Goal: Task Accomplishment & Management: Use online tool/utility

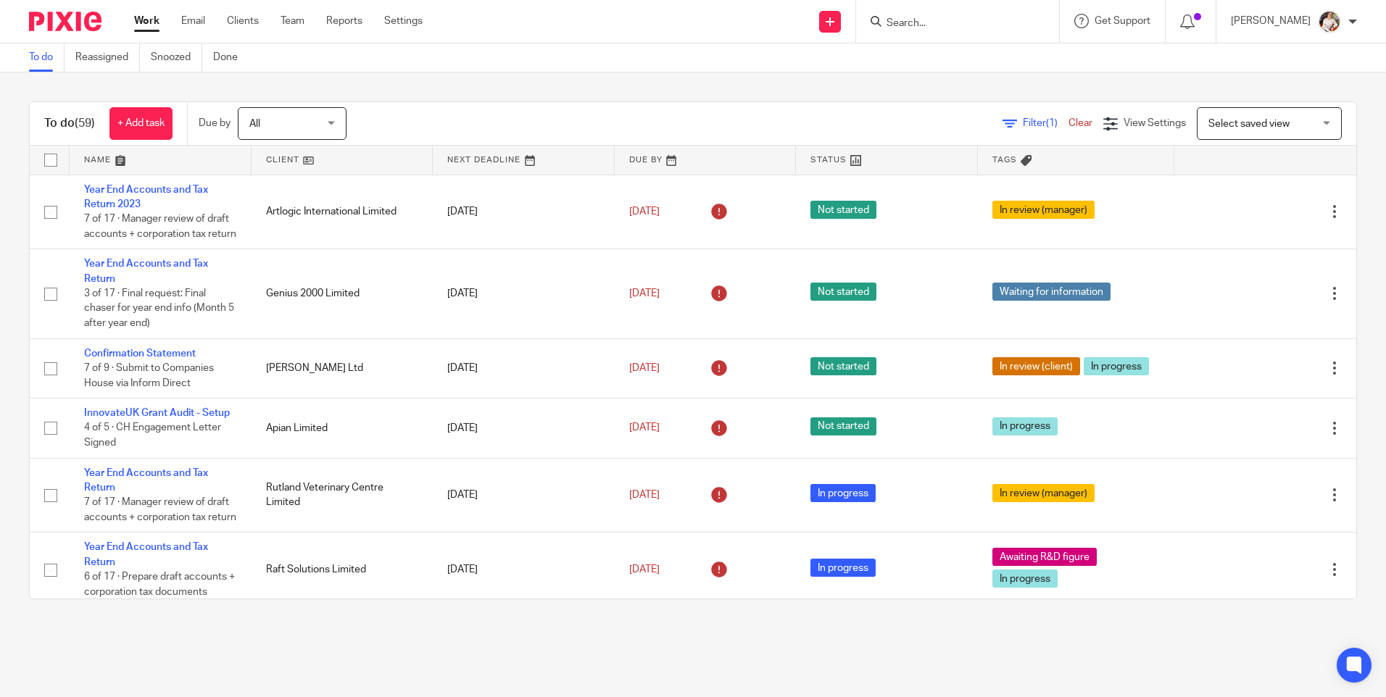
click at [969, 21] on input "Search" at bounding box center [950, 23] width 130 height 13
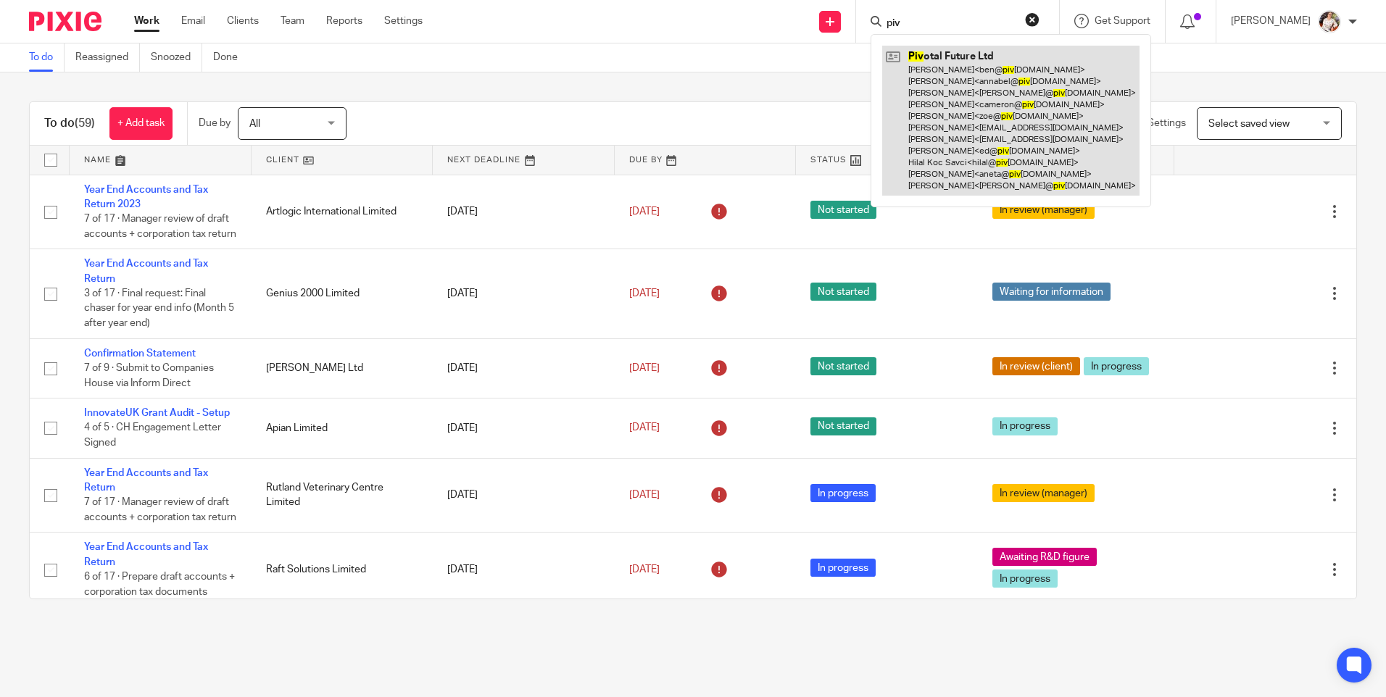
type input "piv"
click at [950, 108] on link at bounding box center [1010, 121] width 257 height 150
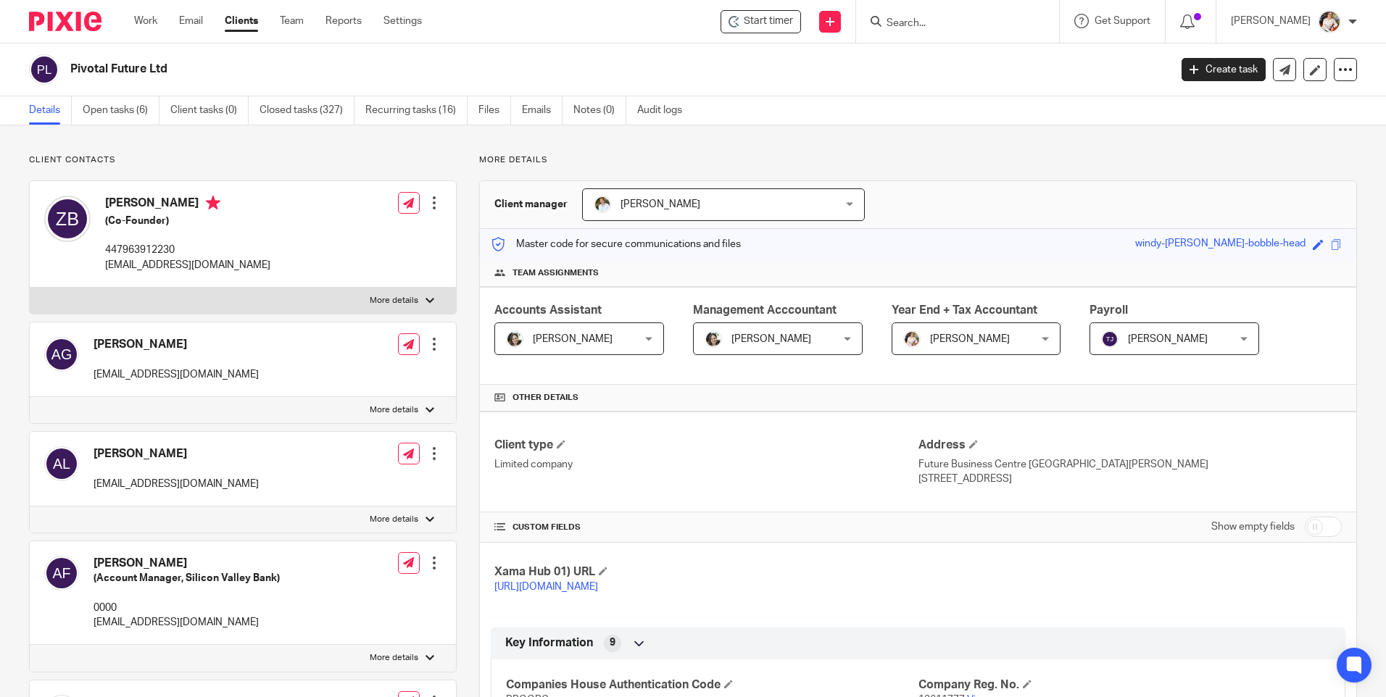
click at [110, 108] on link "Open tasks (6)" at bounding box center [121, 110] width 77 height 28
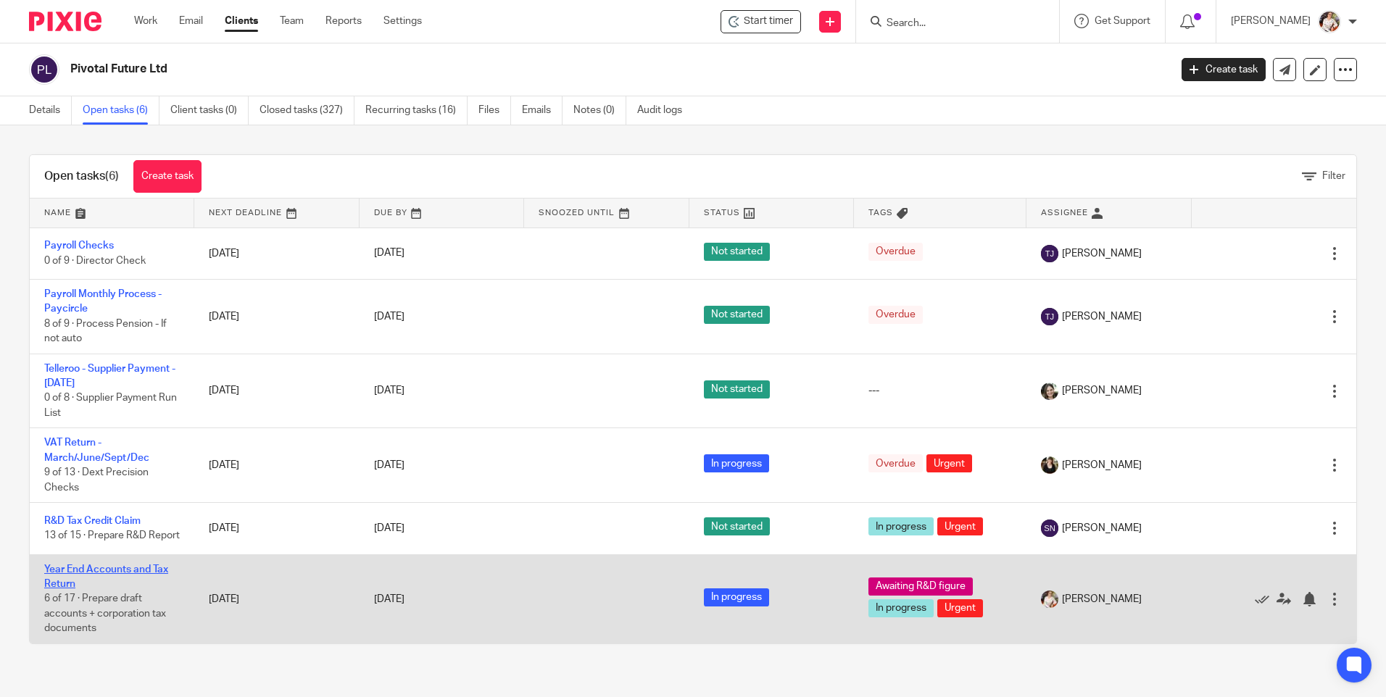
click at [113, 576] on link "Year End Accounts and Tax Return" at bounding box center [106, 577] width 124 height 25
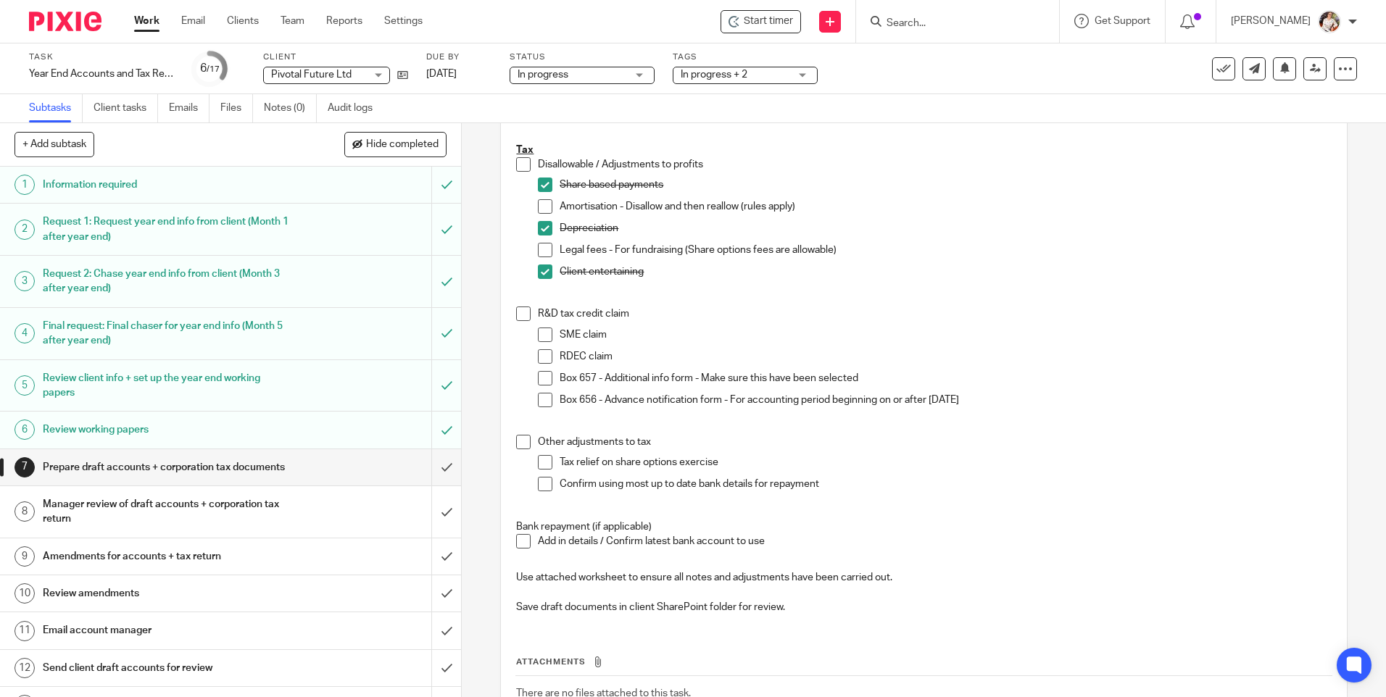
scroll to position [507, 0]
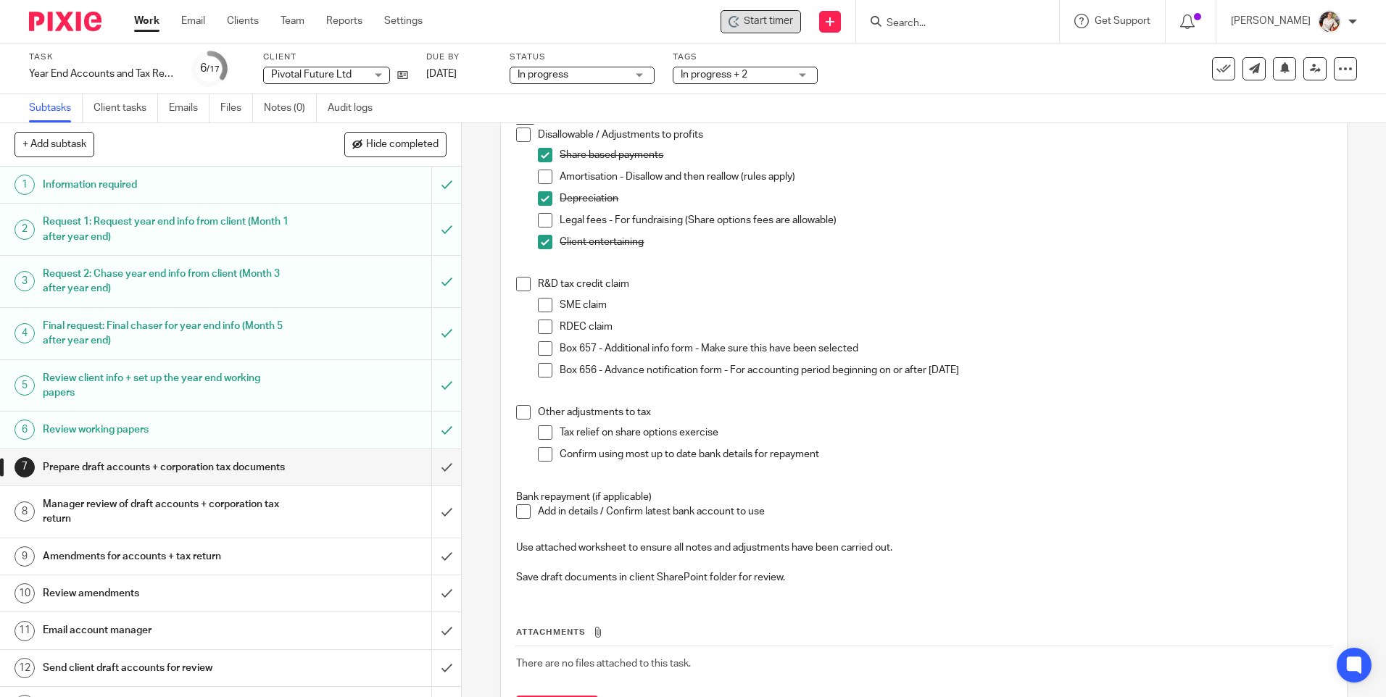
click at [776, 28] on span "Start timer" at bounding box center [768, 21] width 49 height 15
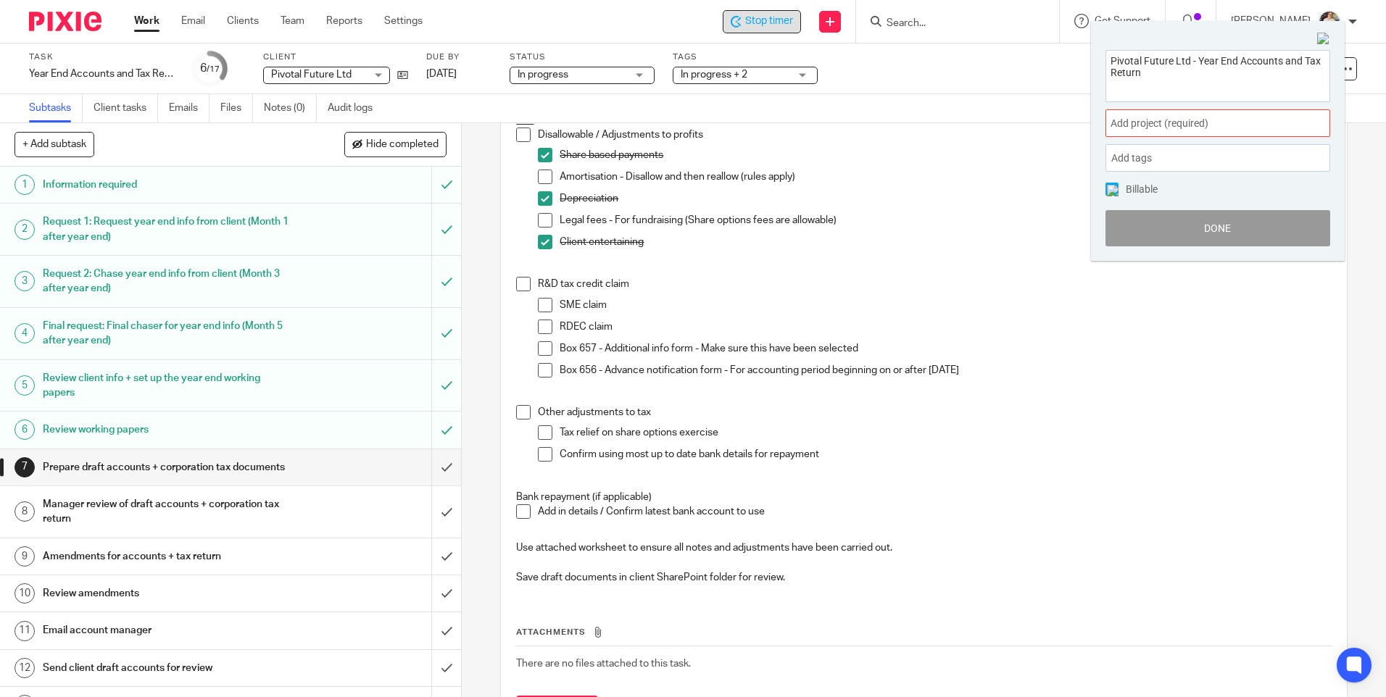
click at [1262, 128] on span "Add project (required) :" at bounding box center [1202, 123] width 183 height 15
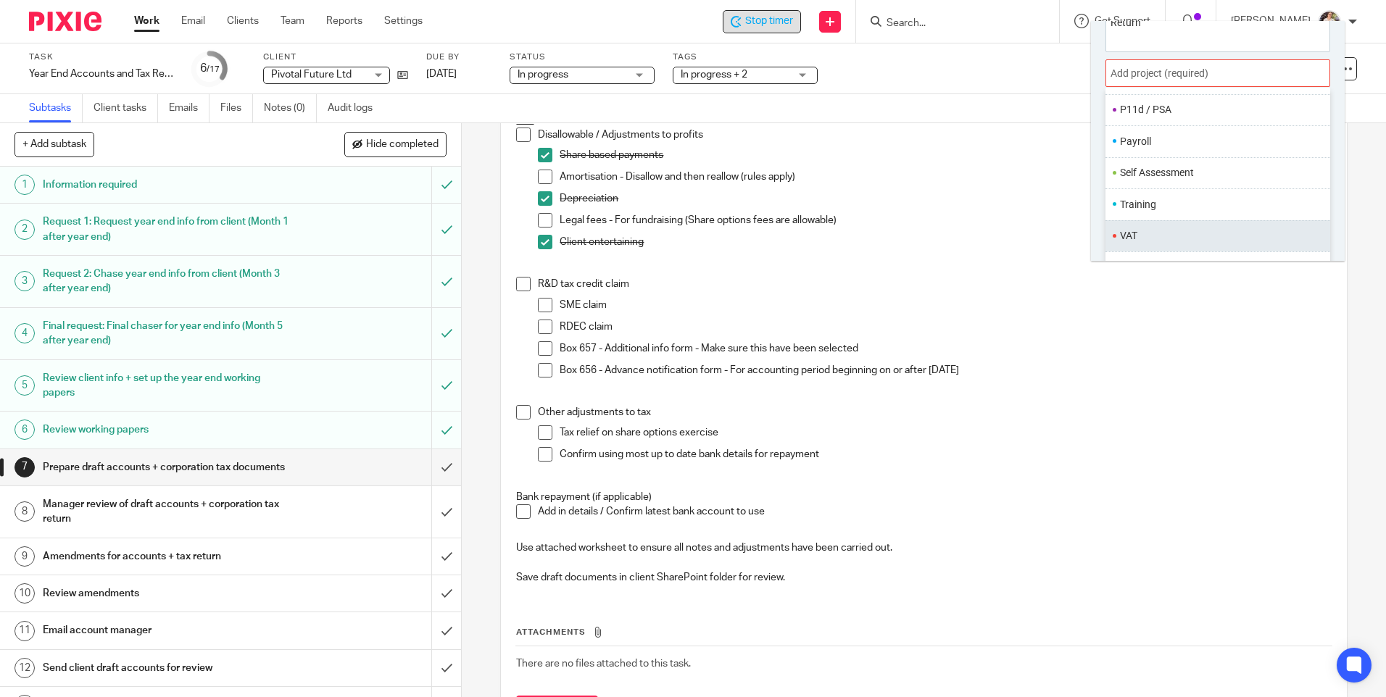
scroll to position [72, 0]
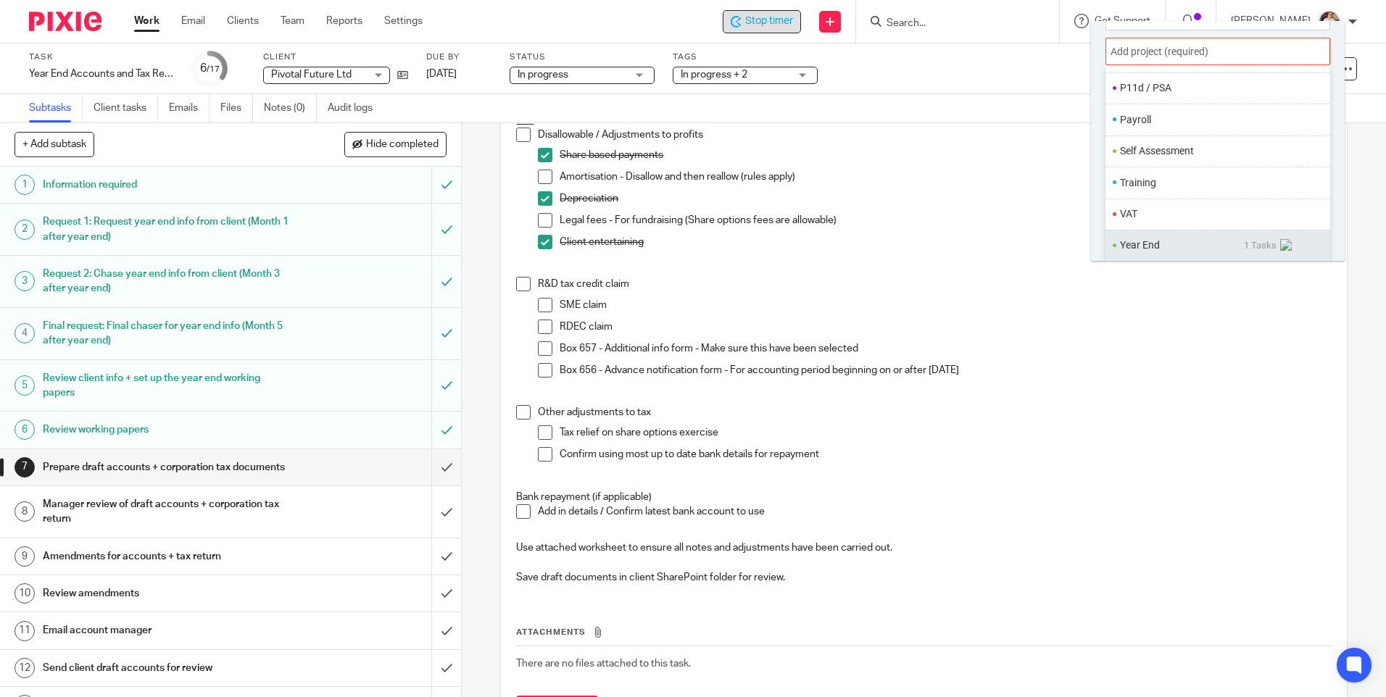
click at [1156, 240] on li "Year End" at bounding box center [1182, 245] width 124 height 15
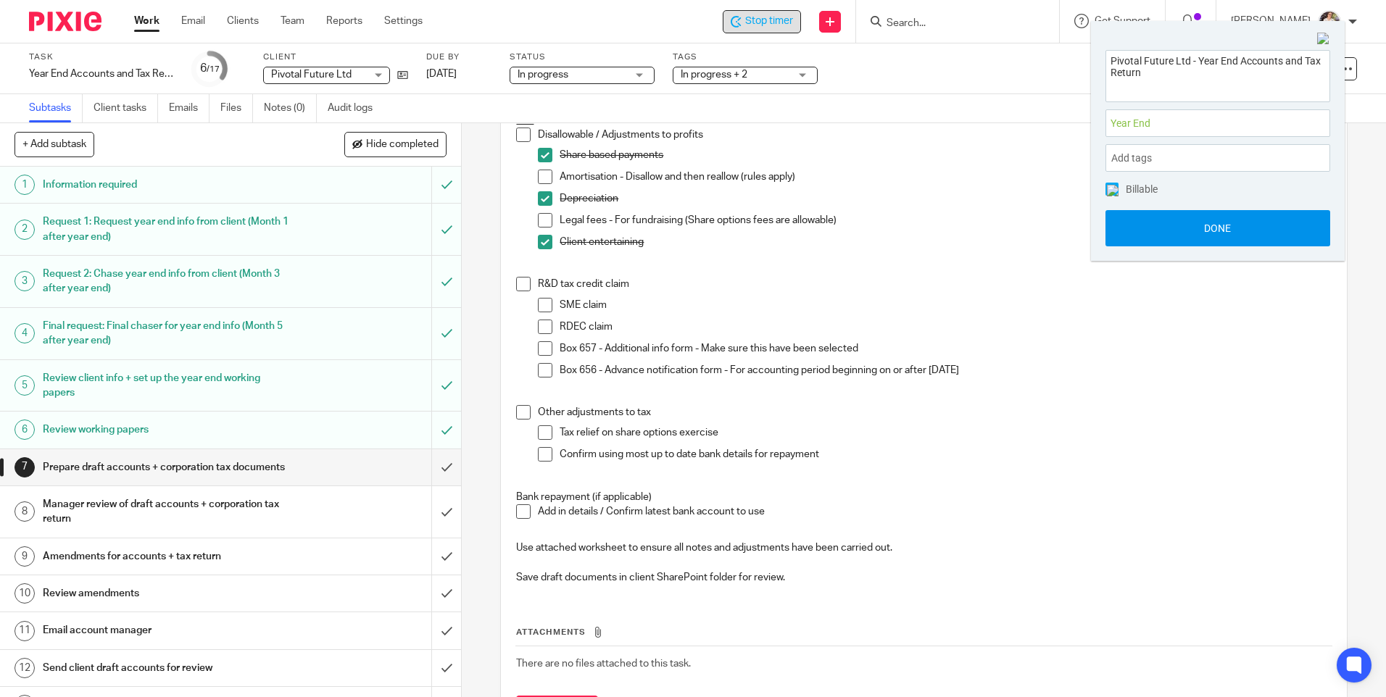
click at [1155, 238] on button "Done" at bounding box center [1217, 228] width 225 height 36
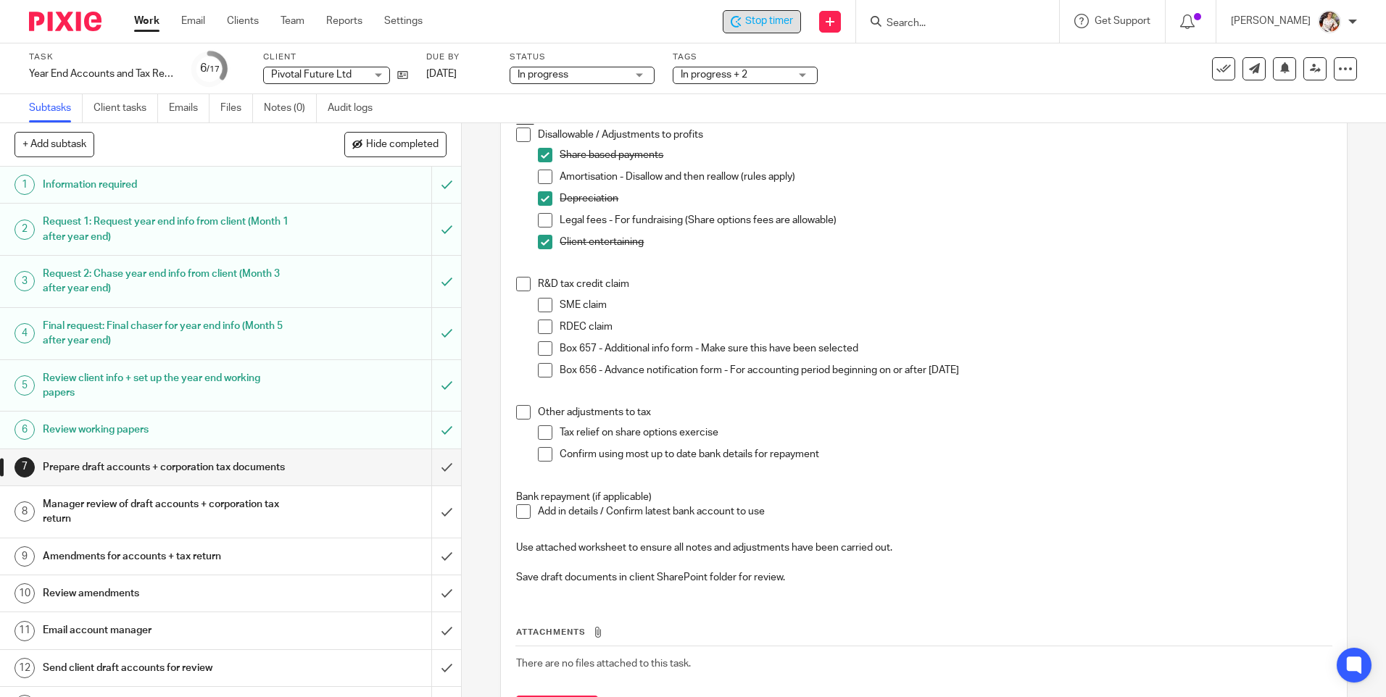
click at [541, 302] on span at bounding box center [545, 305] width 14 height 14
click at [540, 354] on span at bounding box center [545, 348] width 14 height 14
click at [538, 451] on span at bounding box center [545, 454] width 14 height 14
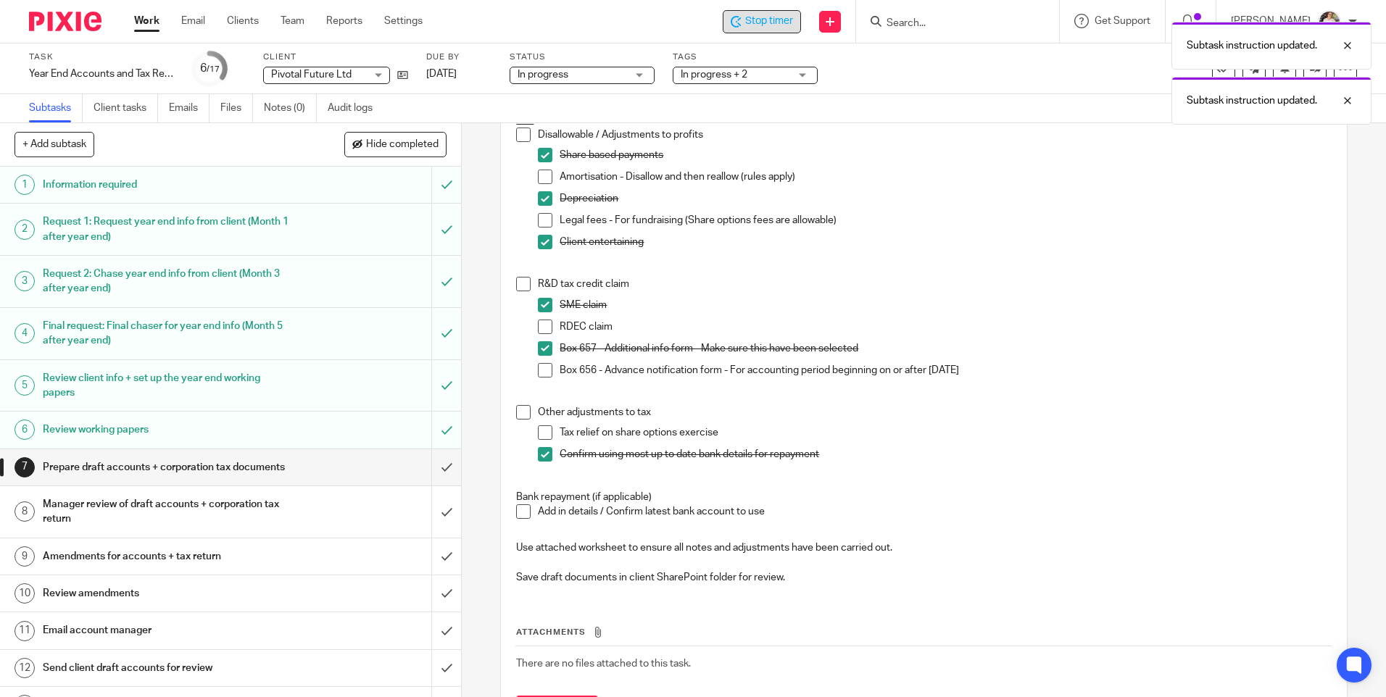
click at [517, 515] on span at bounding box center [523, 512] width 14 height 14
click at [436, 473] on input "submit" at bounding box center [230, 467] width 461 height 36
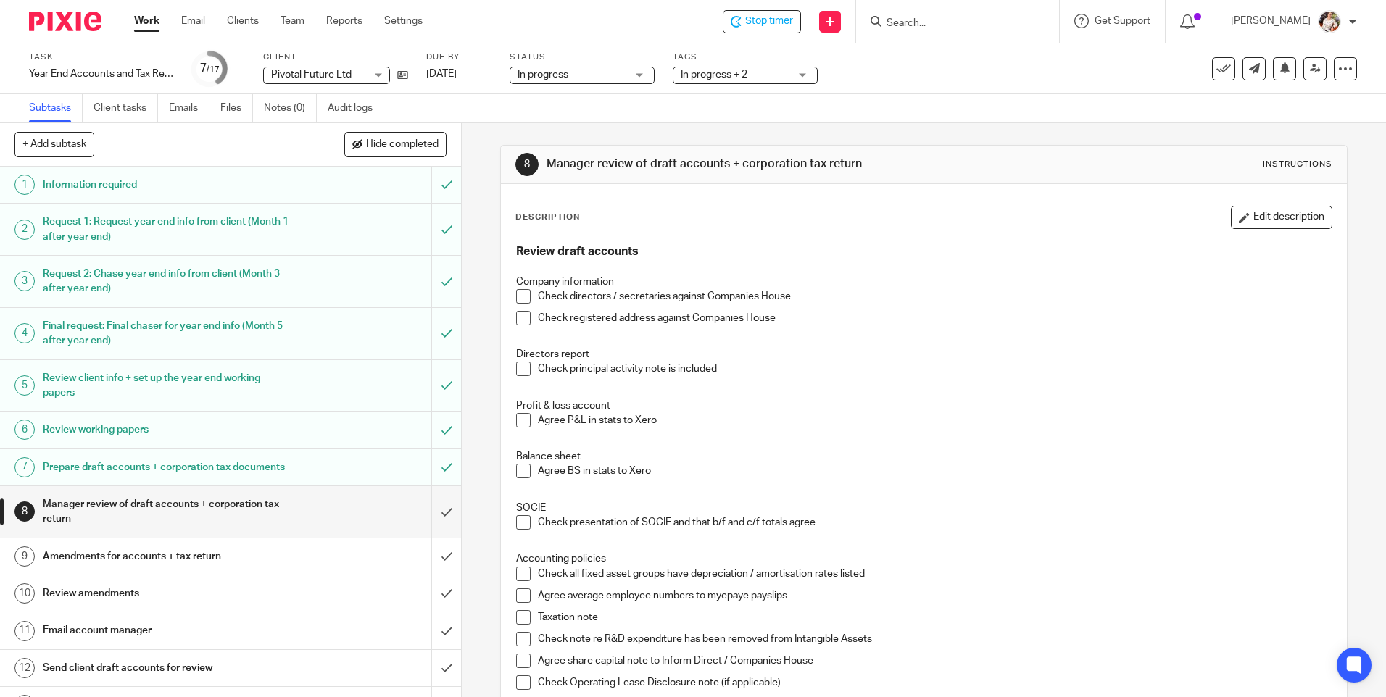
click at [784, 75] on span "In progress + 2" at bounding box center [735, 74] width 109 height 15
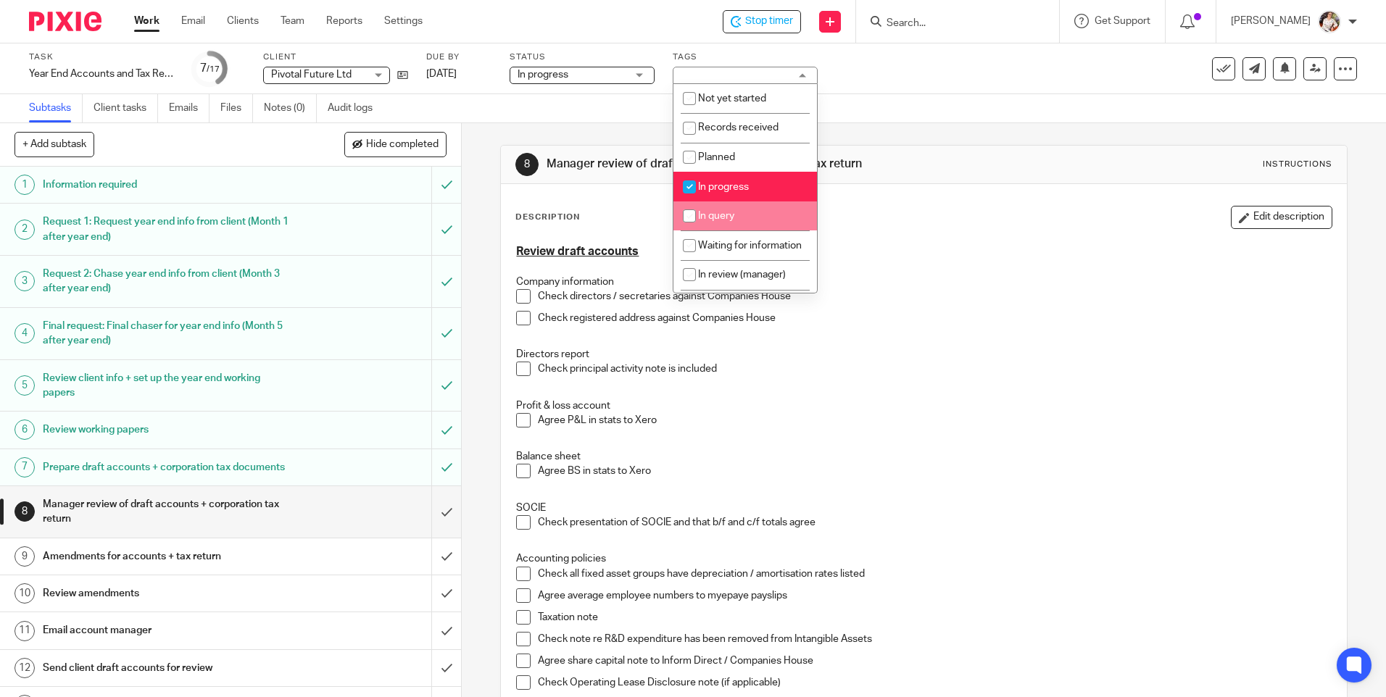
scroll to position [72, 0]
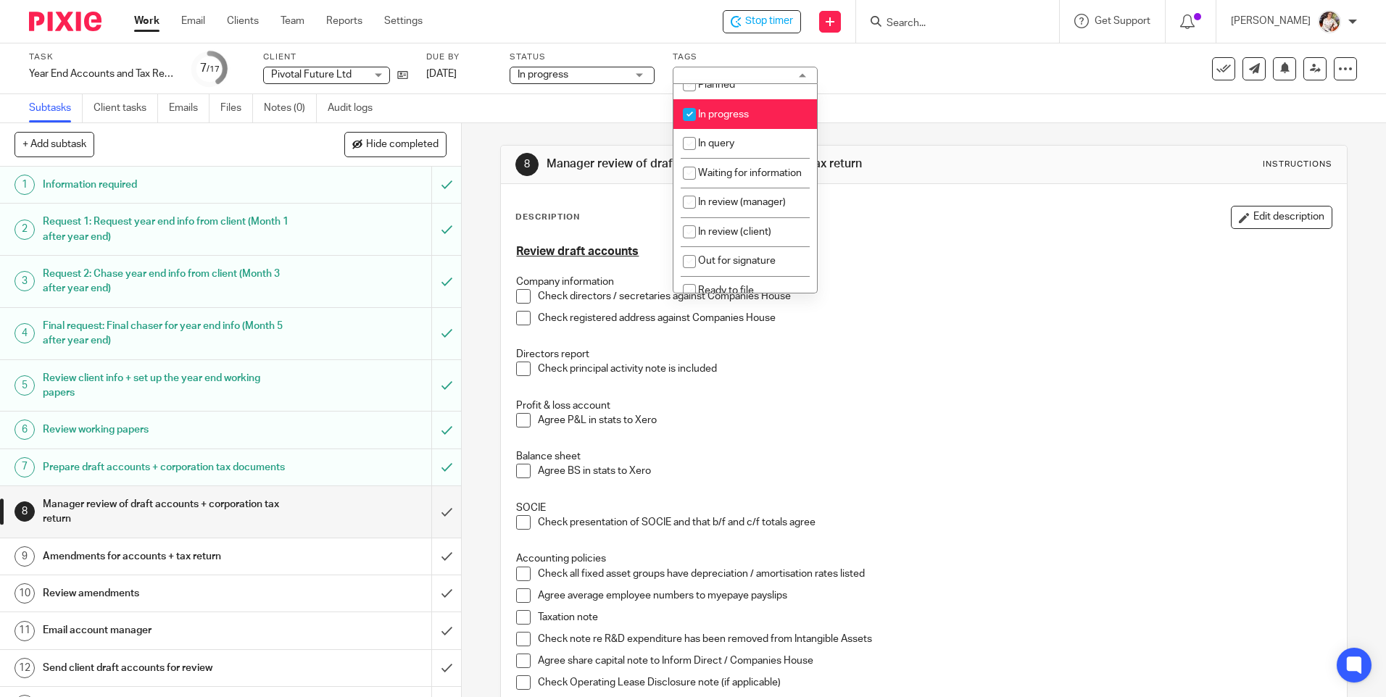
click at [727, 117] on span "In progress" at bounding box center [723, 114] width 51 height 10
checkbox input "false"
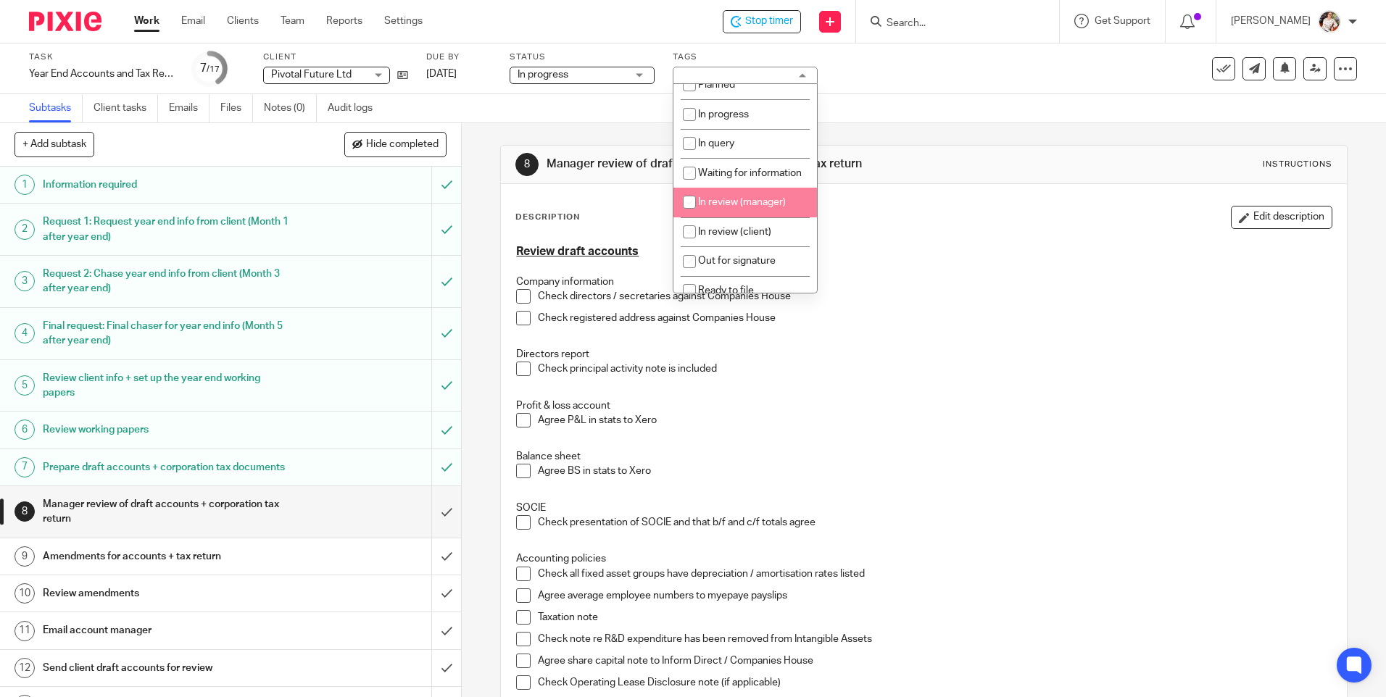
click at [727, 217] on li "In review (manager)" at bounding box center [745, 203] width 144 height 30
checkbox input "true"
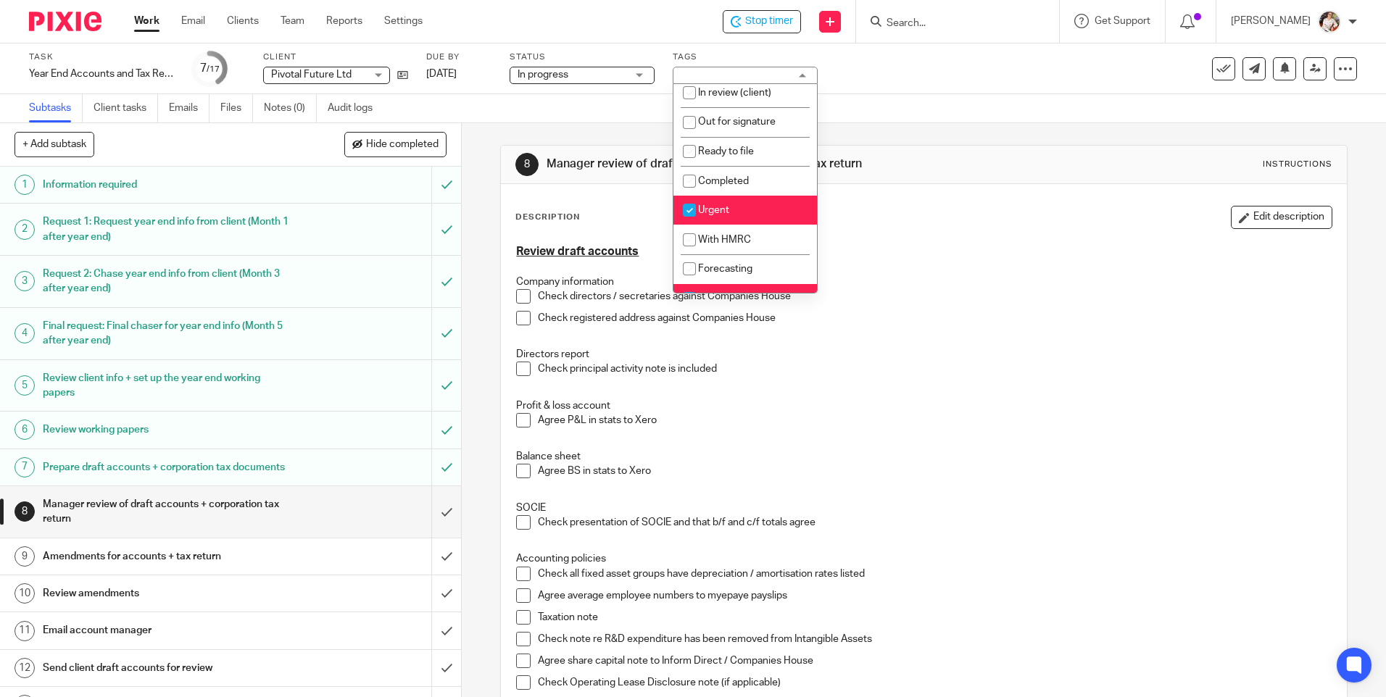
scroll to position [217, 0]
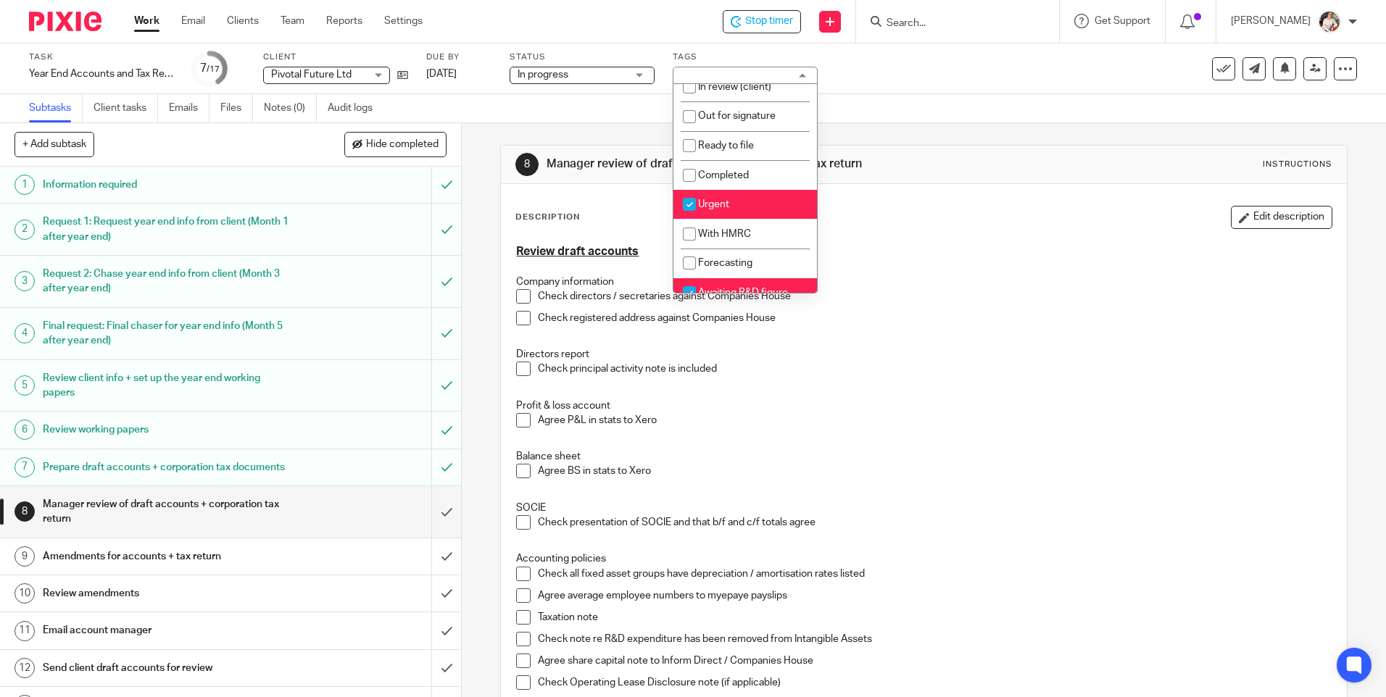
click at [739, 219] on li "Urgent" at bounding box center [745, 205] width 144 height 30
checkbox input "true"
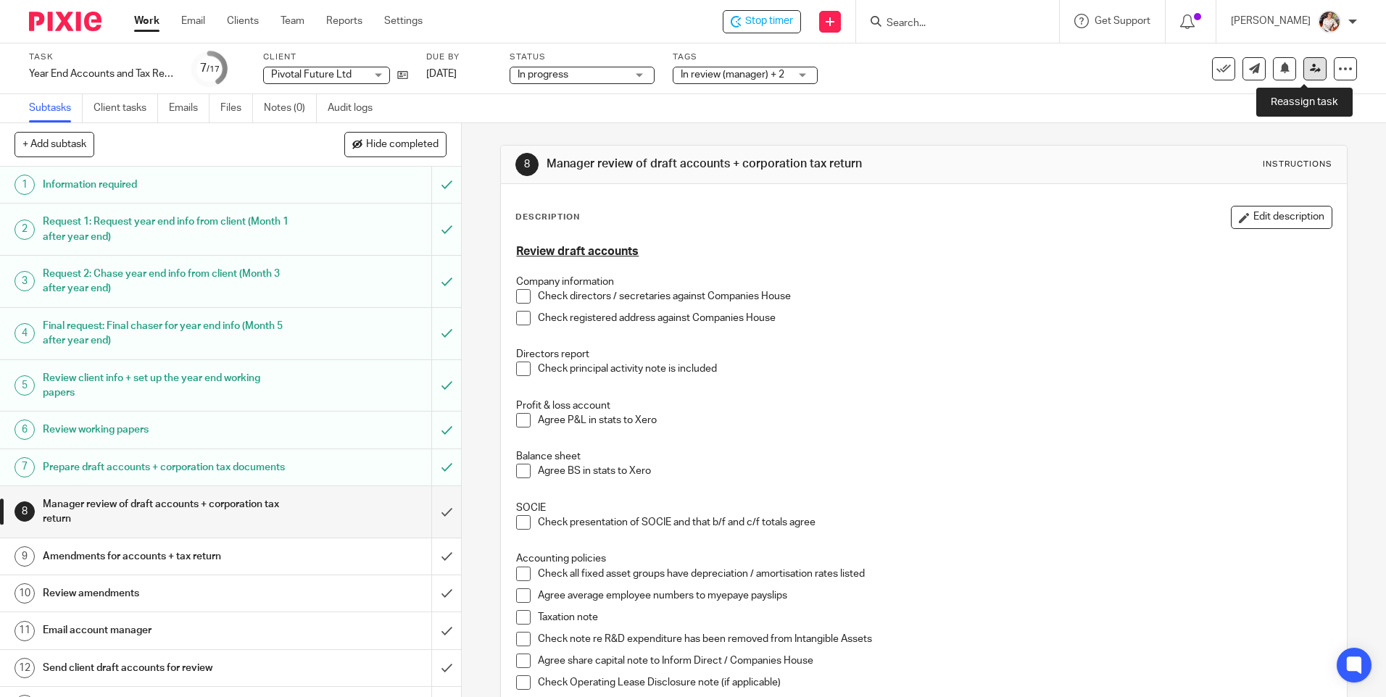
click at [1307, 80] on link at bounding box center [1314, 68] width 23 height 23
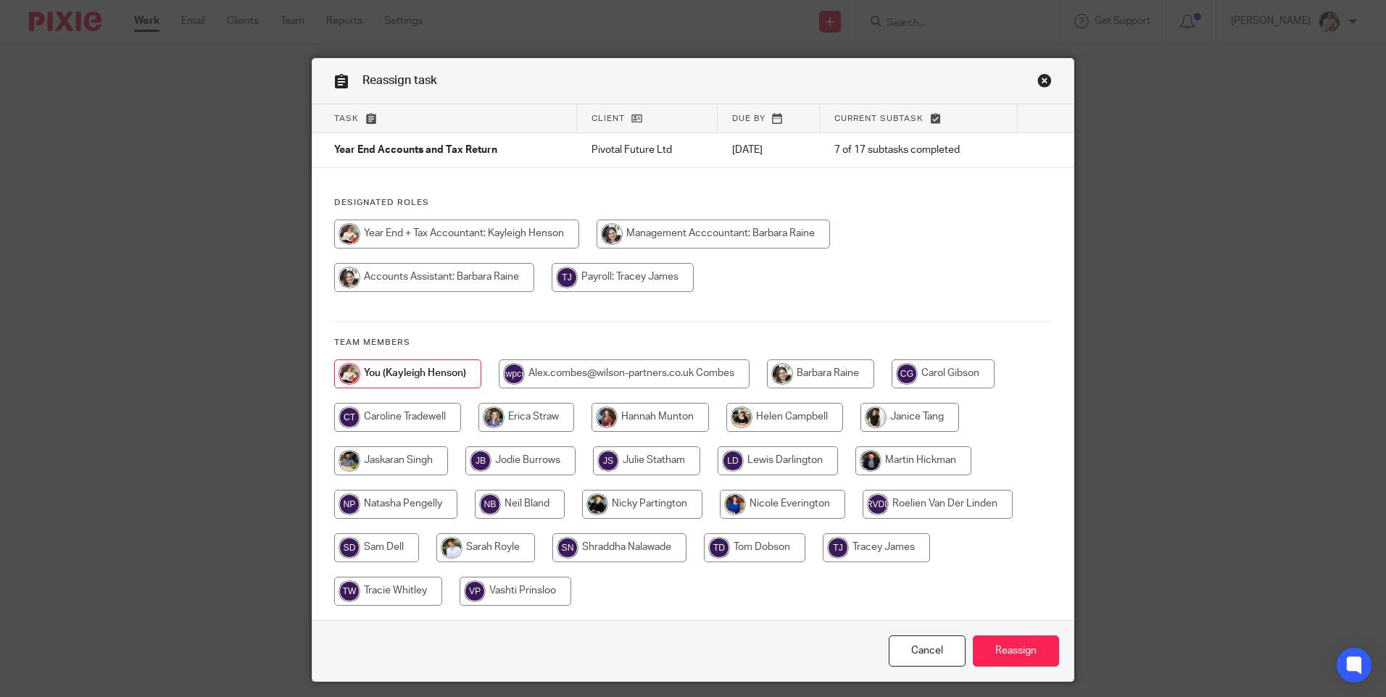
click at [415, 411] on input "radio" at bounding box center [397, 417] width 127 height 29
radio input "true"
click at [981, 641] on input "Reassign" at bounding box center [1016, 651] width 86 height 31
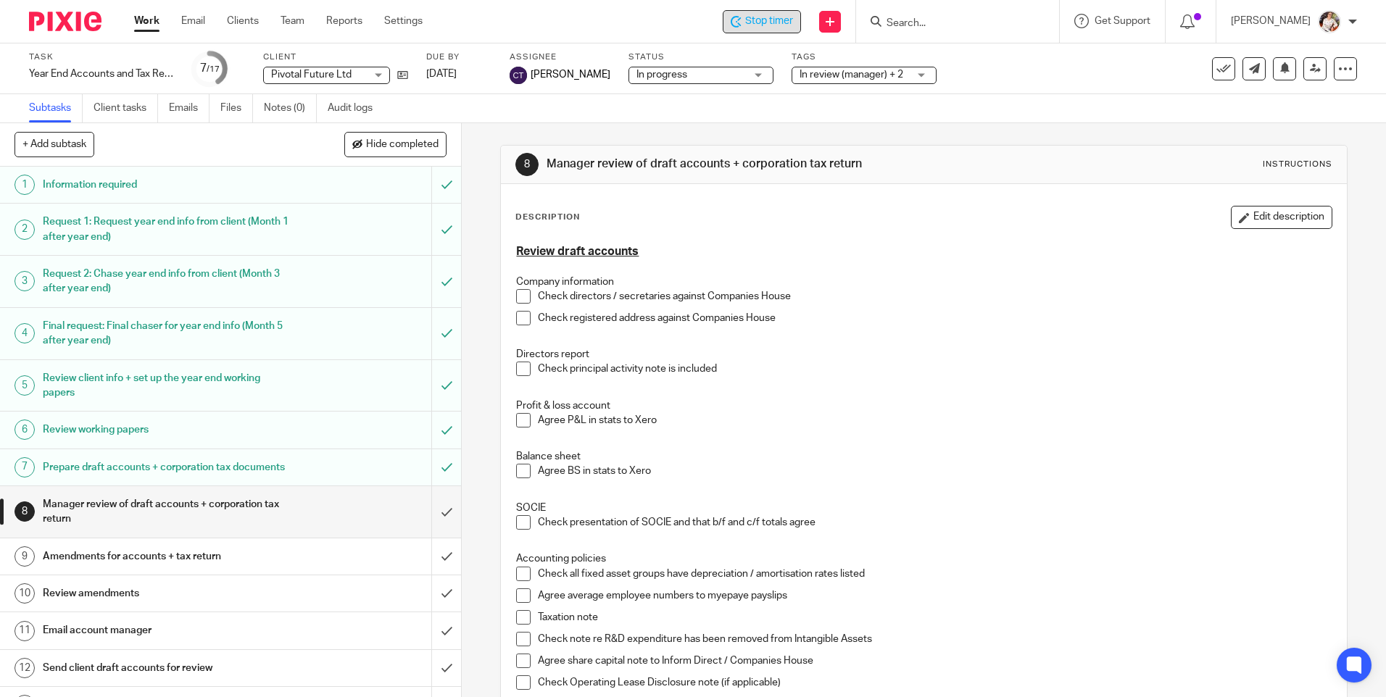
click at [785, 20] on span "Stop timer" at bounding box center [769, 21] width 48 height 15
click at [133, 15] on div "Work Email Clients Team Reports Settings Work Email Clients Team Reports Settin…" at bounding box center [282, 21] width 325 height 43
click at [146, 15] on link "Work" at bounding box center [146, 21] width 25 height 14
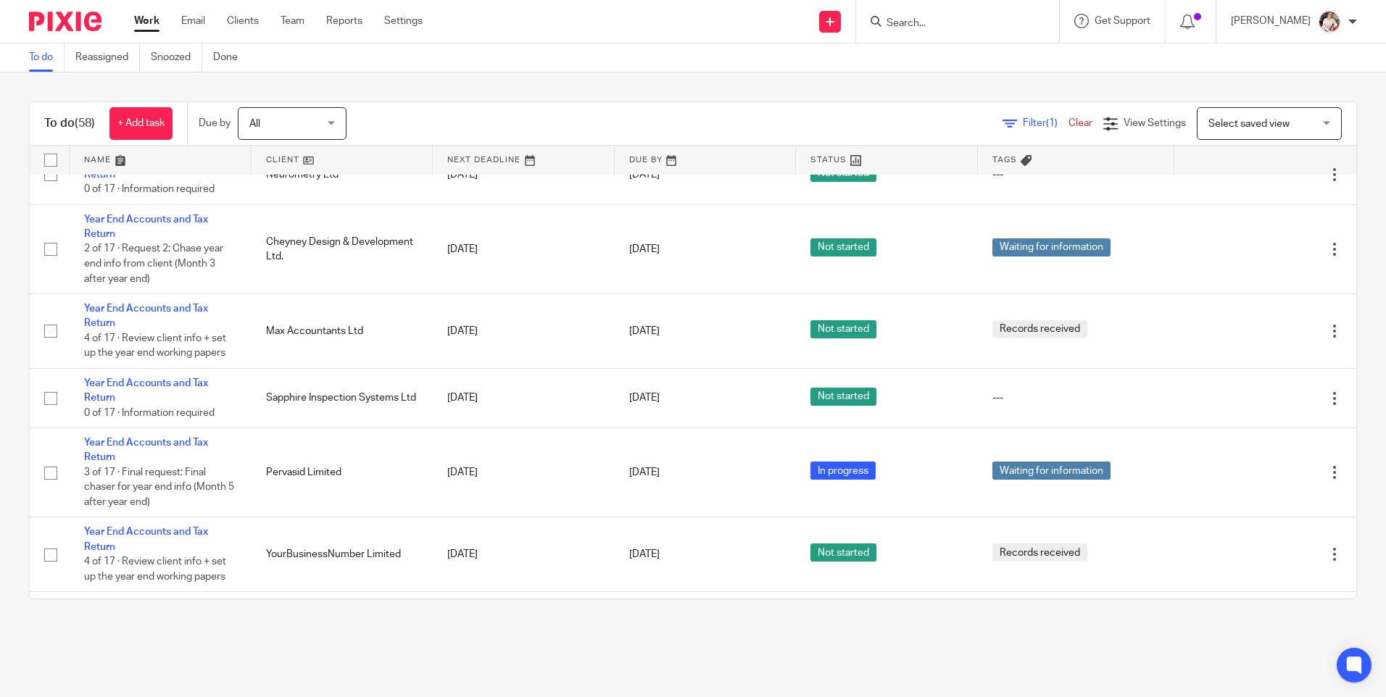
scroll to position [2465, 0]
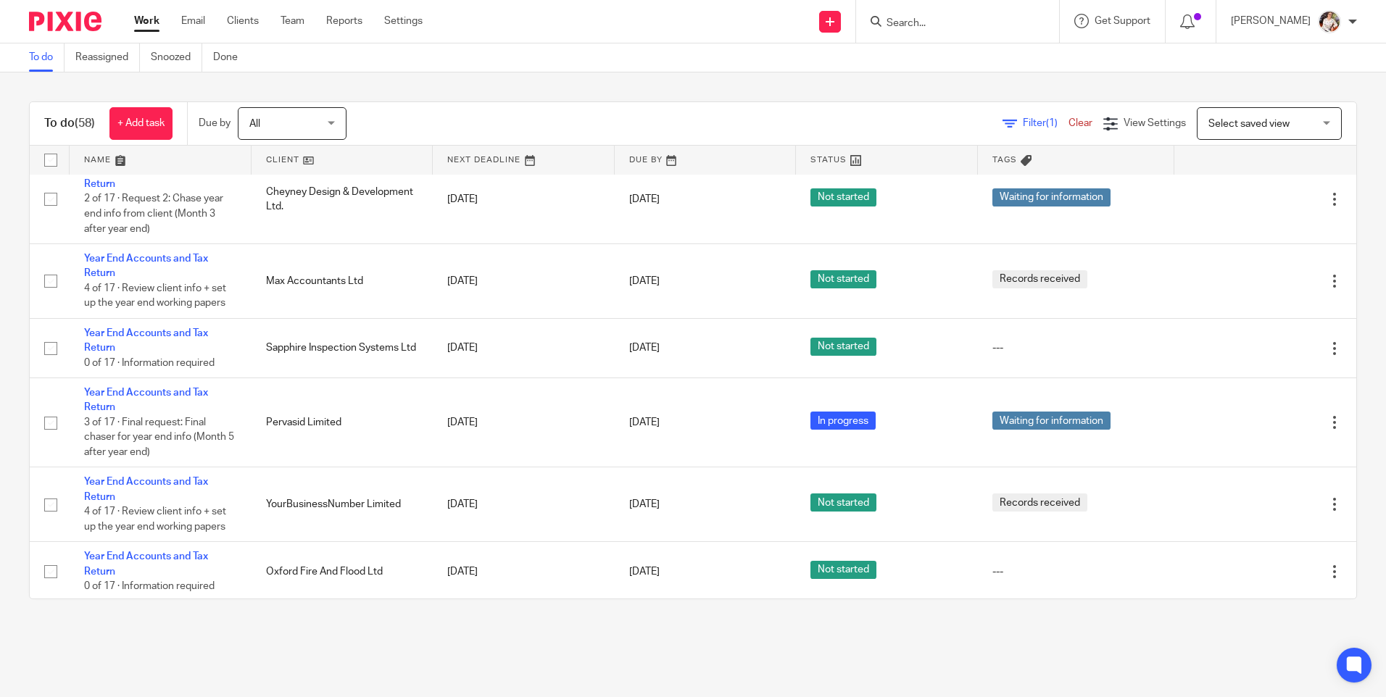
click at [981, 24] on input "Search" at bounding box center [950, 23] width 130 height 13
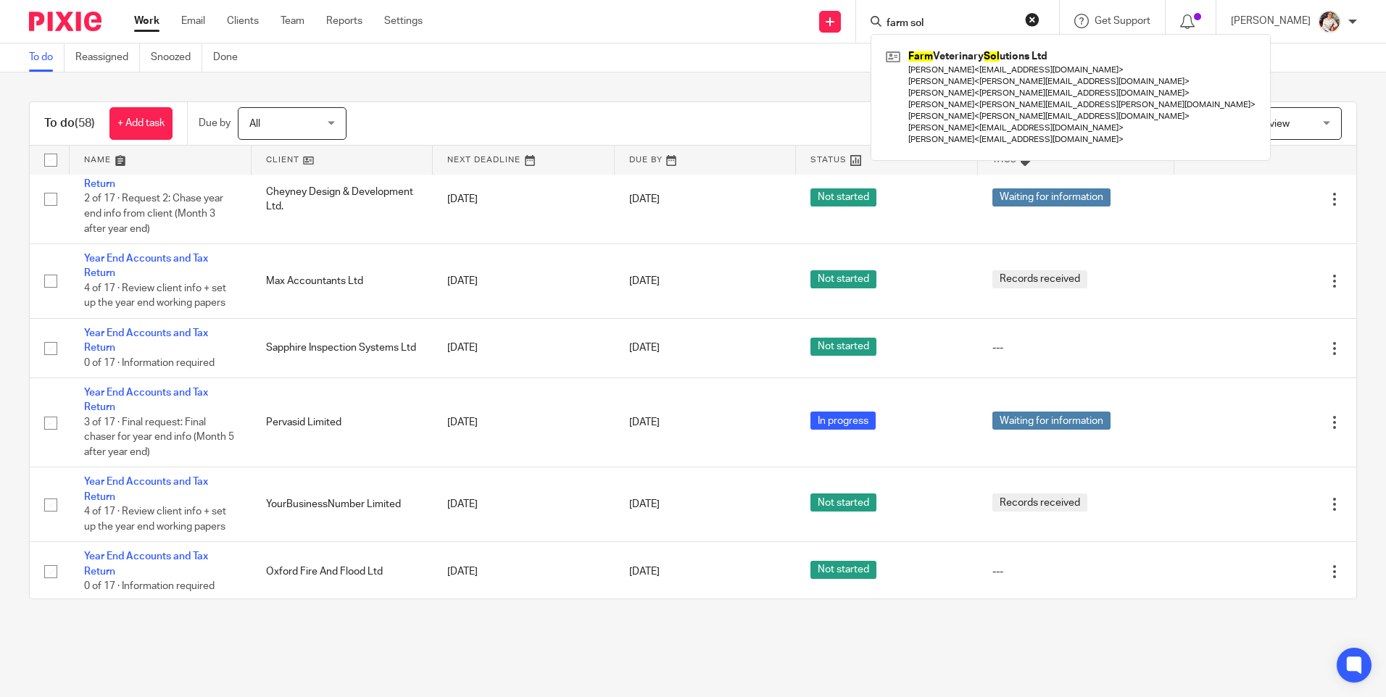
type input "farm sol"
click at [562, 89] on div "To do (58) + Add task Due by All All [DATE] [DATE] This week Next week This mon…" at bounding box center [693, 350] width 1386 height 556
